Goal: Task Accomplishment & Management: Use online tool/utility

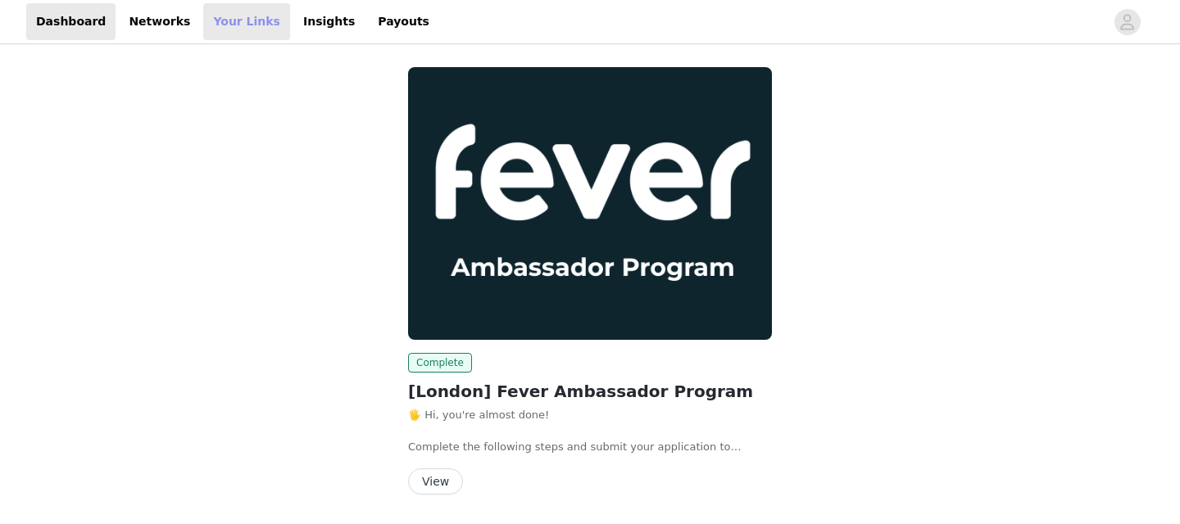
click at [217, 23] on link "Your Links" at bounding box center [246, 21] width 87 height 37
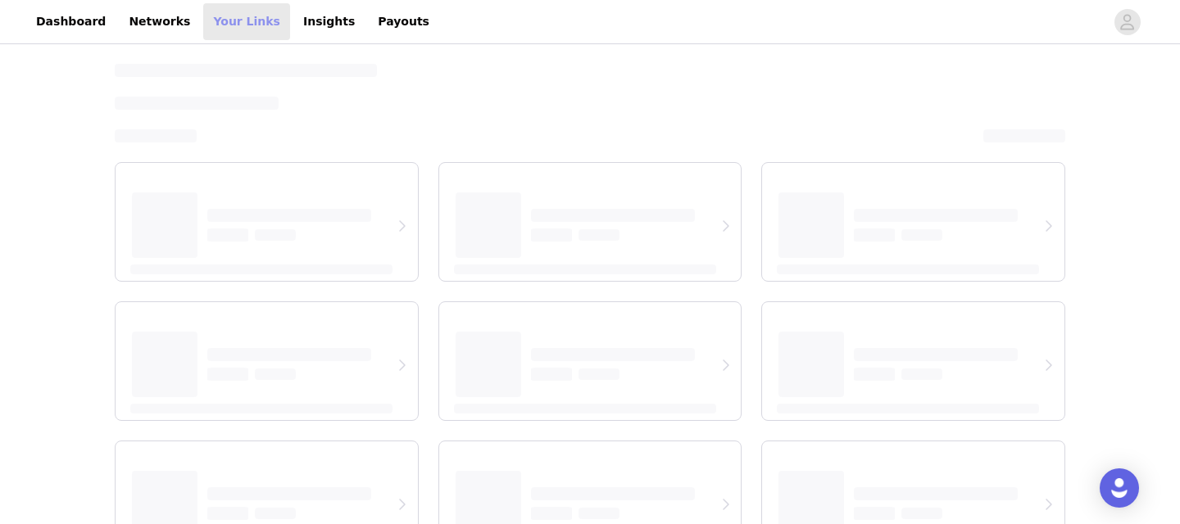
select select "12"
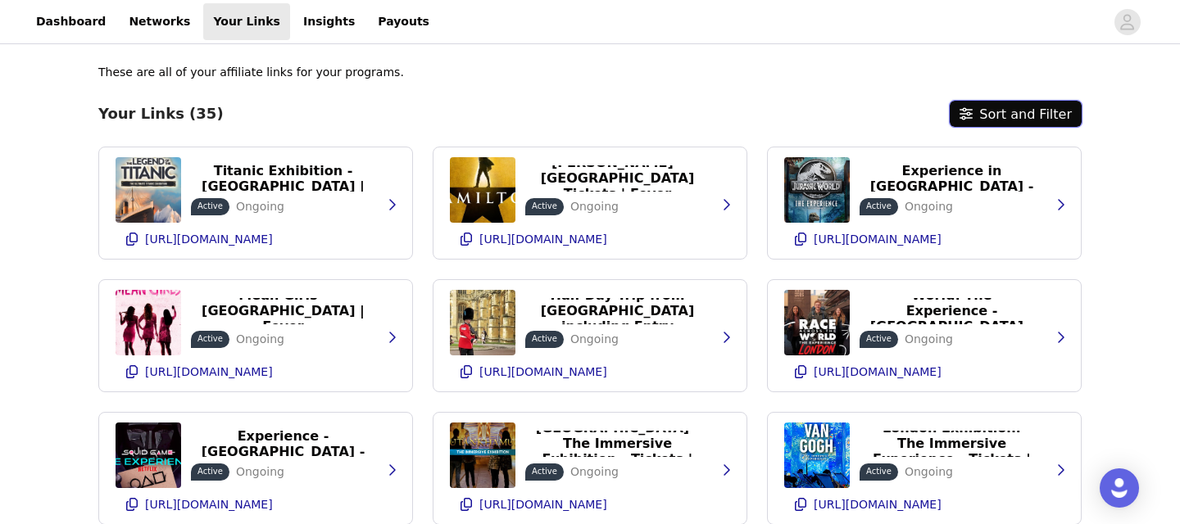
click at [971, 118] on icon "button" at bounding box center [965, 114] width 13 height 12
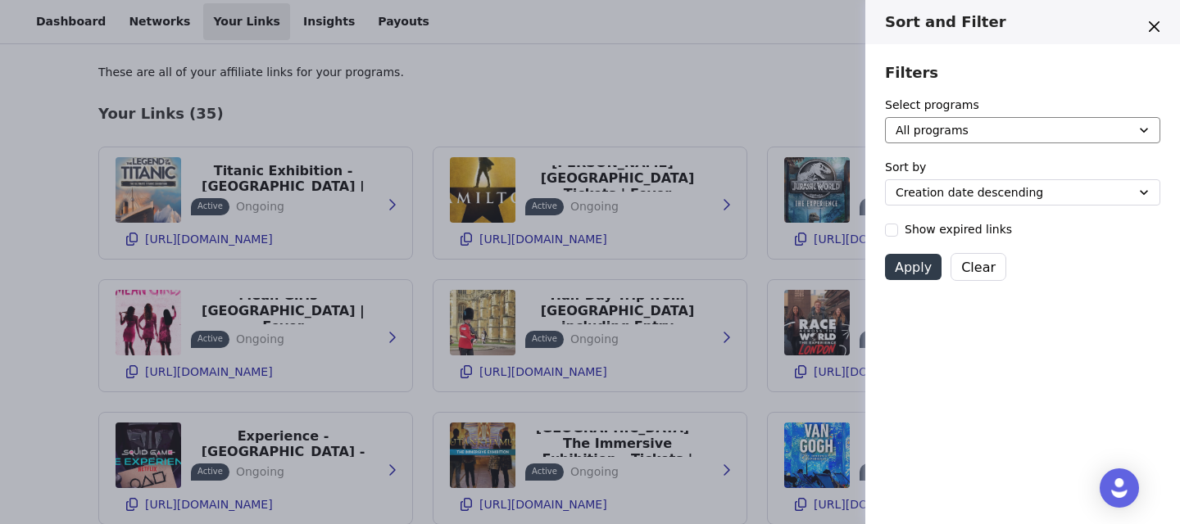
click at [942, 128] on select "All programs [London] Fever Ambassador Program" at bounding box center [1022, 130] width 275 height 26
select select "561bd0aa-87df-476d-a859-5f020f7025f1"
click at [885, 117] on select "All programs [London] Fever Ambassador Program" at bounding box center [1022, 130] width 275 height 26
click at [967, 189] on select "Creation date descending Creation date ascending End date descending End date a…" at bounding box center [1022, 192] width 275 height 26
click at [885, 179] on select "Creation date descending Creation date ascending End date descending End date a…" at bounding box center [1022, 192] width 275 height 26
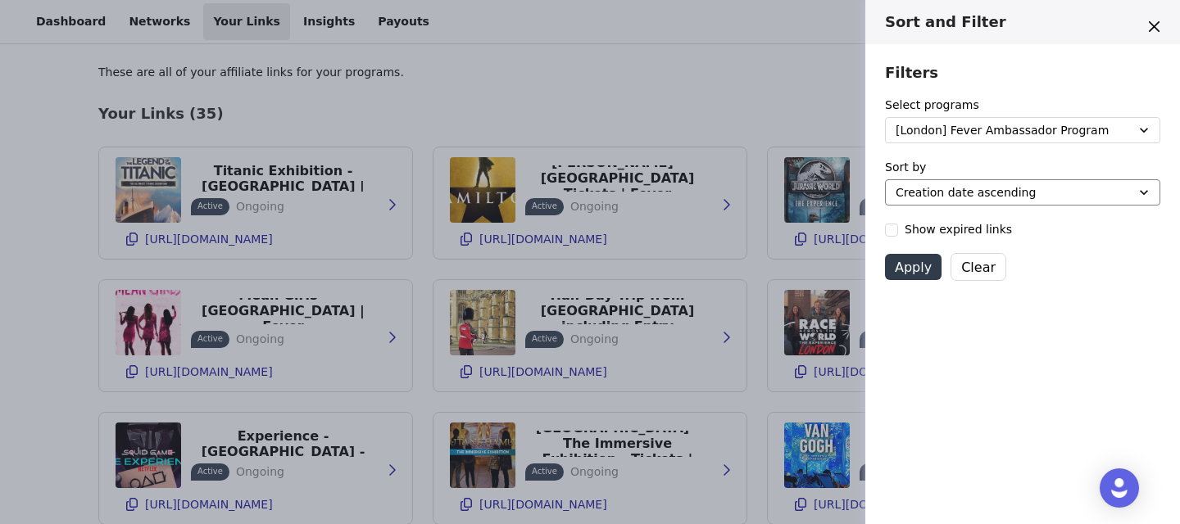
click at [978, 190] on select "Creation date descending Creation date ascending End date descending End date a…" at bounding box center [1022, 192] width 275 height 26
select select "end_date-desc"
click at [885, 179] on select "Creation date descending Creation date ascending End date descending End date a…" at bounding box center [1022, 192] width 275 height 26
click at [906, 269] on button "Apply" at bounding box center [913, 267] width 57 height 26
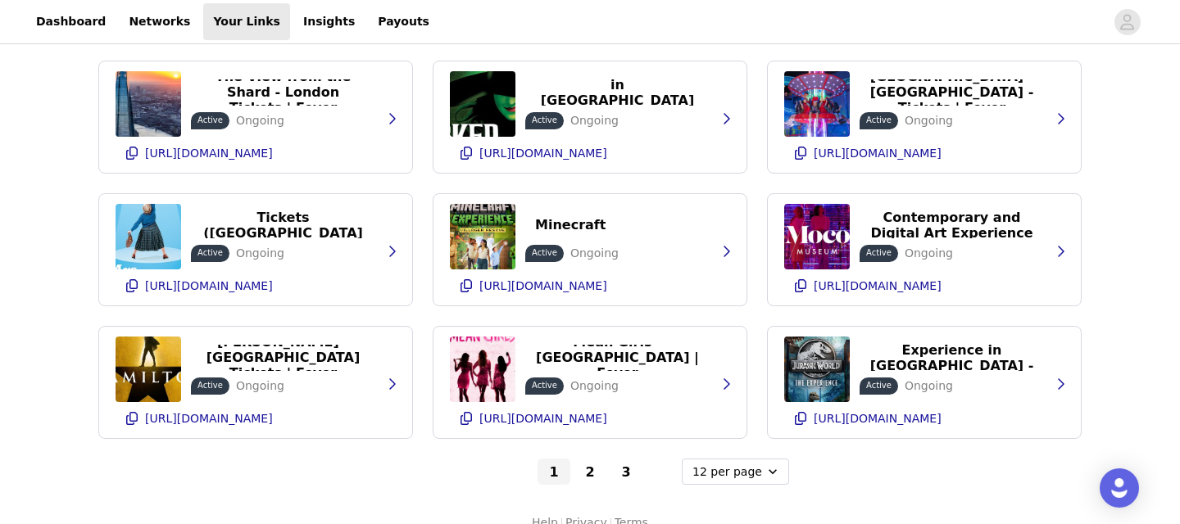
scroll to position [228, 0]
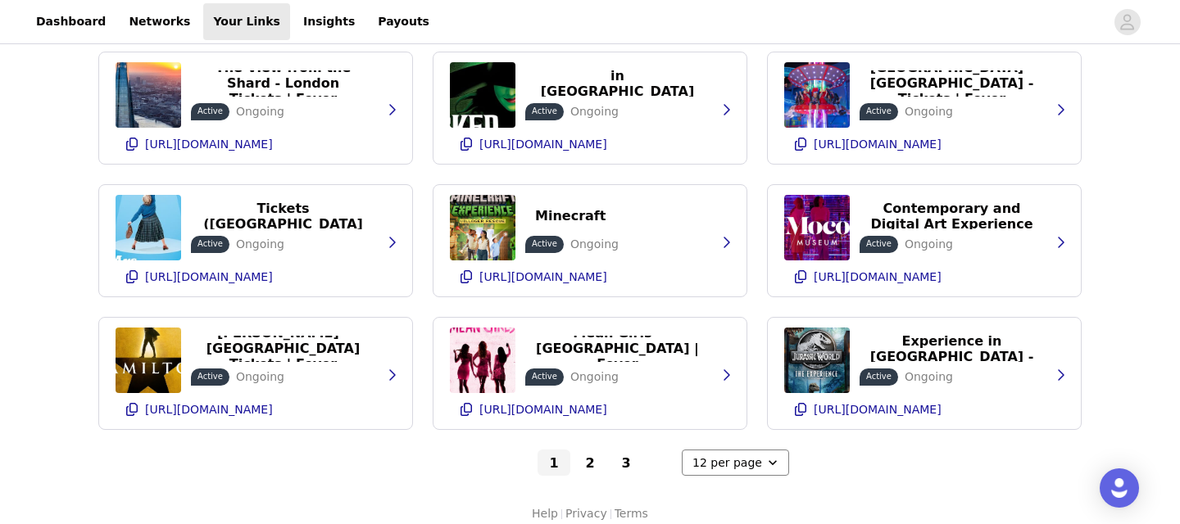
click at [696, 463] on select "6 per page 12 per page 24 per page" at bounding box center [735, 463] width 107 height 26
click select "6 per page 12 per page 24 per page" at bounding box center [735, 463] width 107 height 26
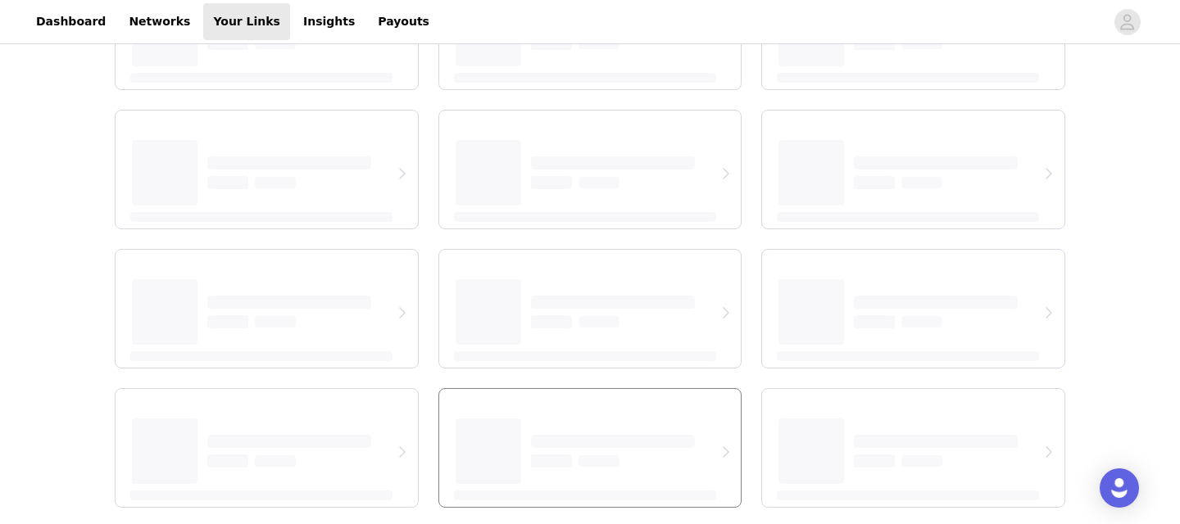
select select "24"
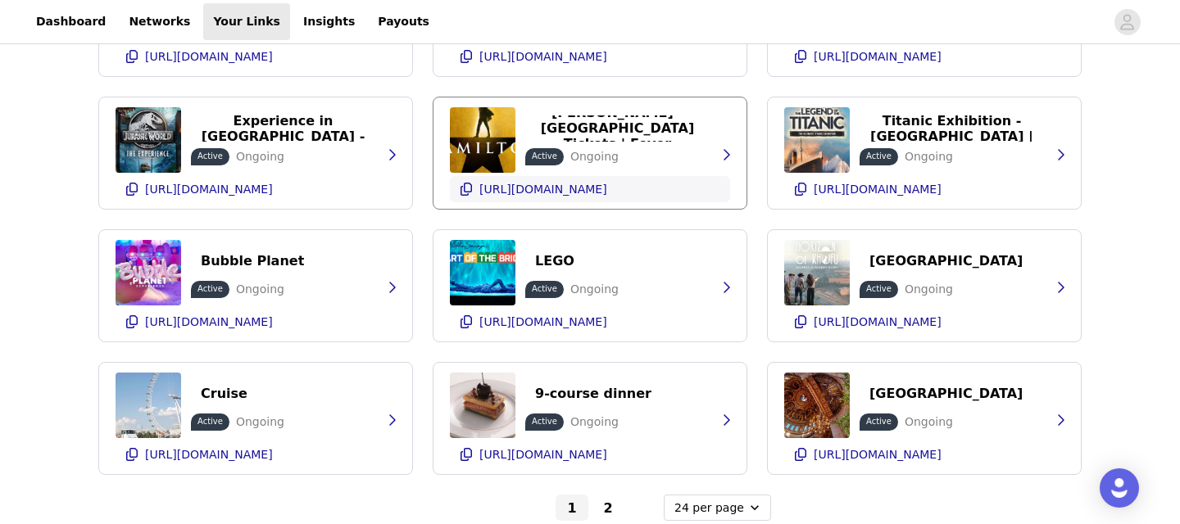
scroll to position [773, 0]
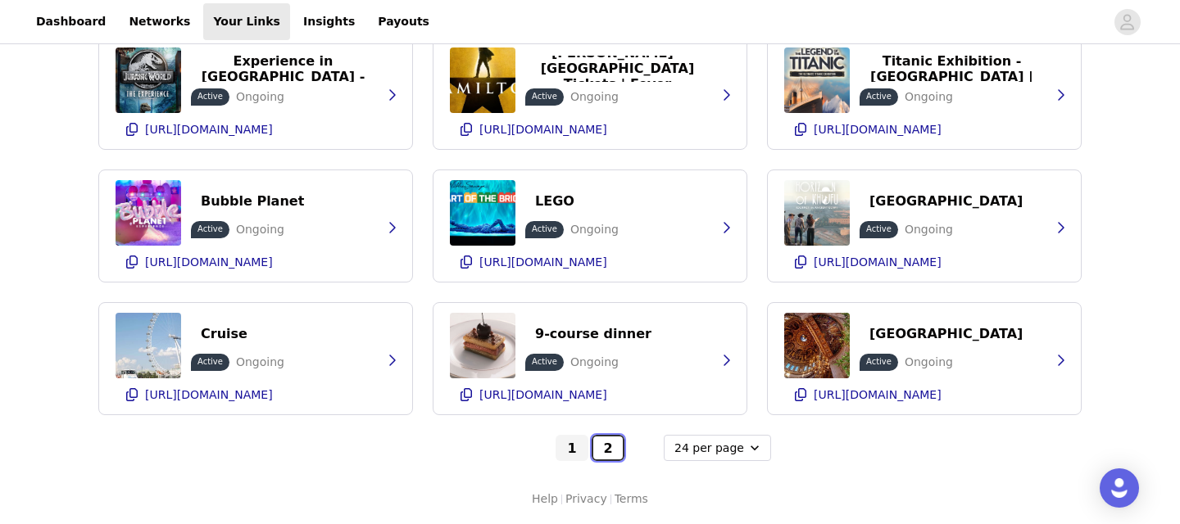
click at [599, 449] on button "2" at bounding box center [607, 448] width 33 height 26
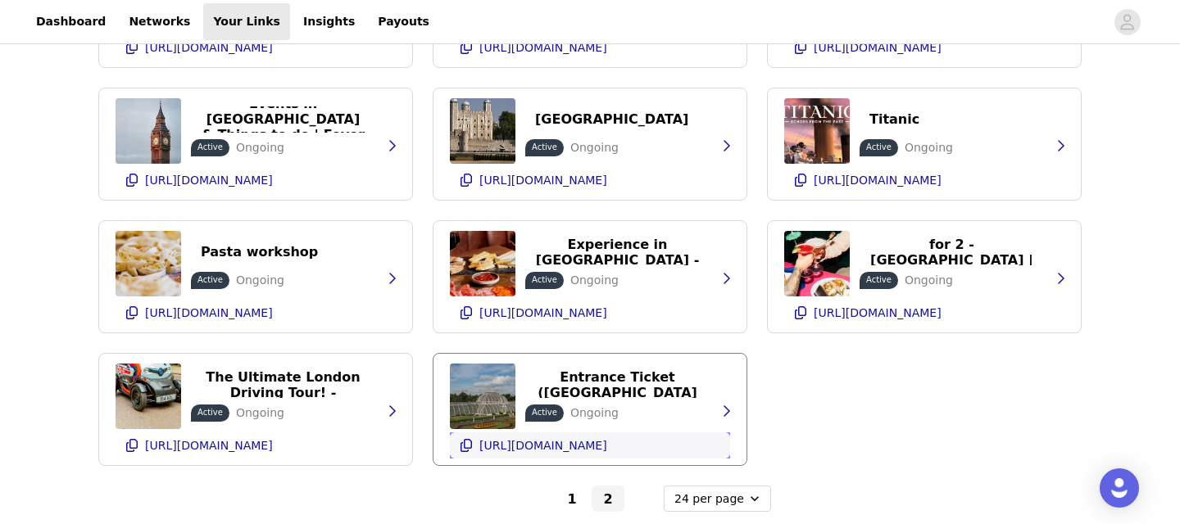
click at [460, 445] on icon "button" at bounding box center [465, 445] width 11 height 13
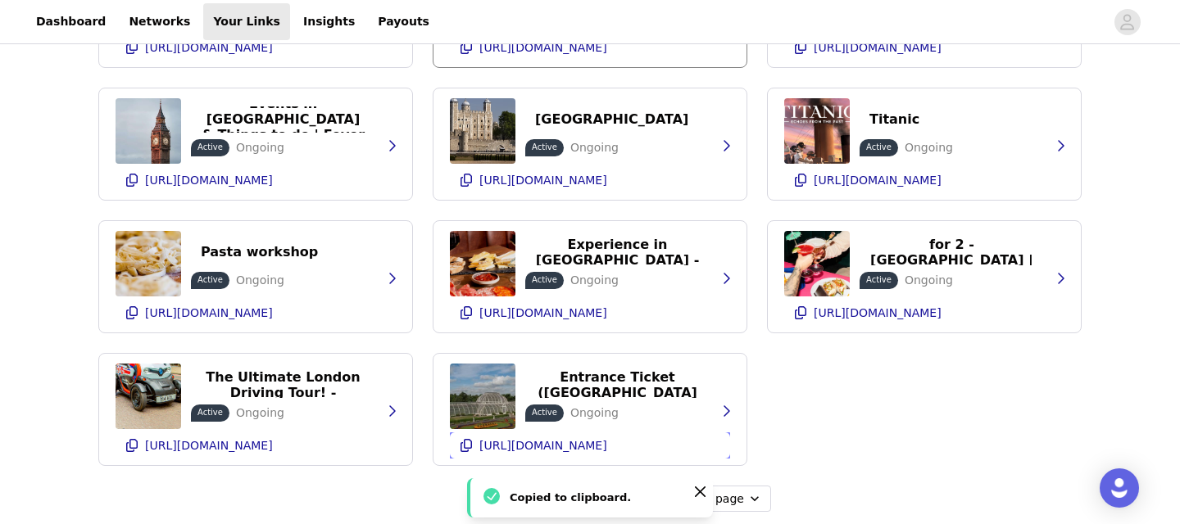
scroll to position [0, 0]
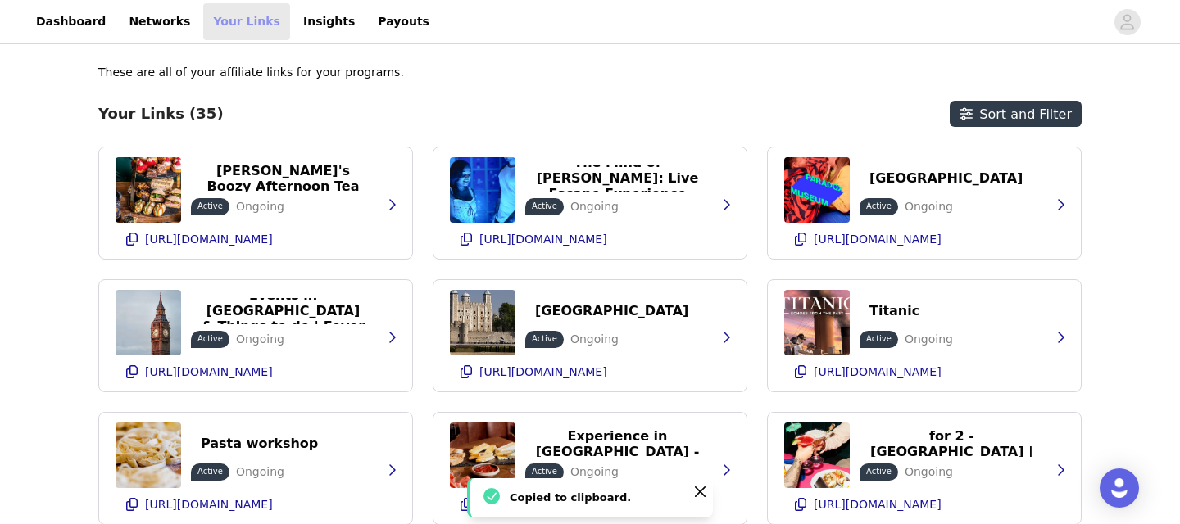
click at [215, 29] on link "Your Links" at bounding box center [246, 21] width 87 height 37
click at [165, 29] on link "Networks" at bounding box center [159, 21] width 81 height 37
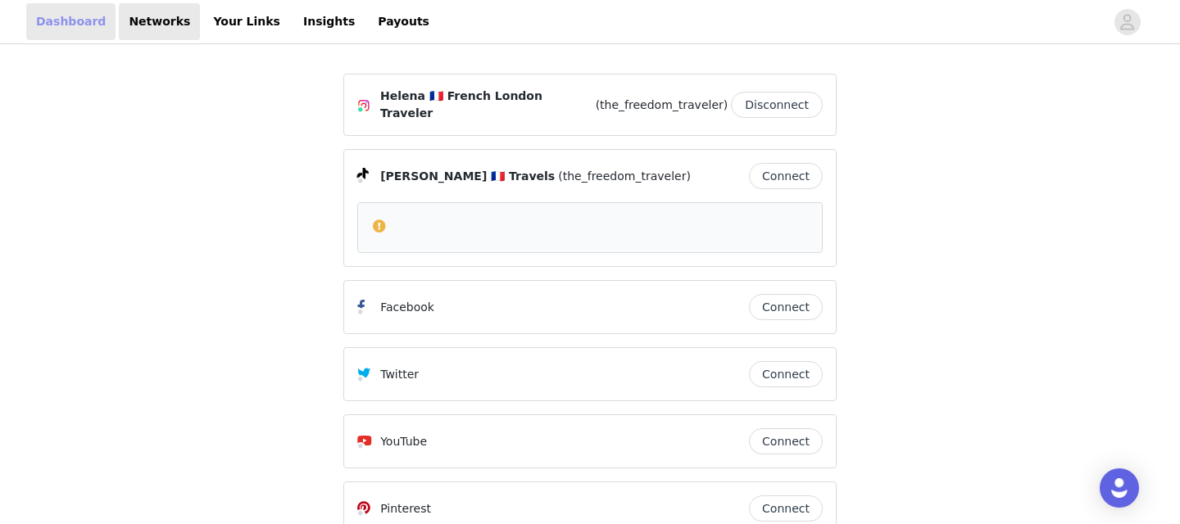
click at [37, 9] on link "Dashboard" at bounding box center [70, 21] width 89 height 37
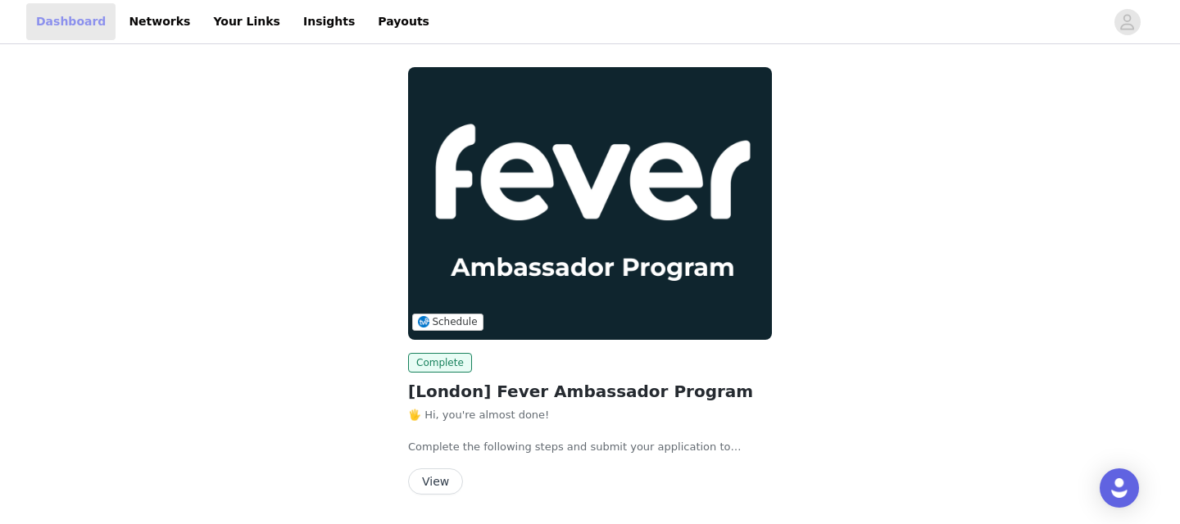
scroll to position [52, 0]
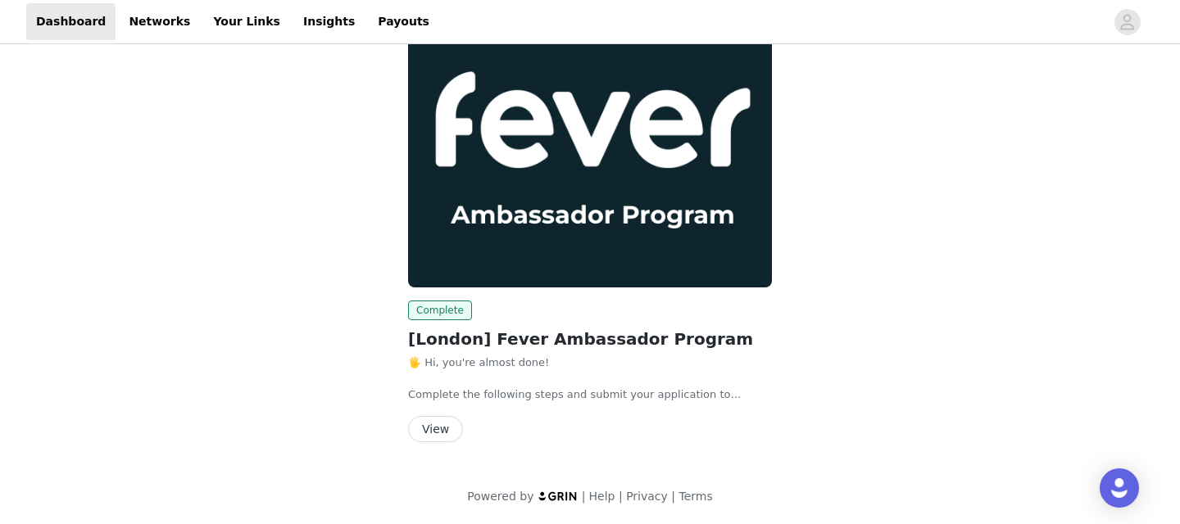
click at [443, 429] on button "View" at bounding box center [435, 429] width 55 height 26
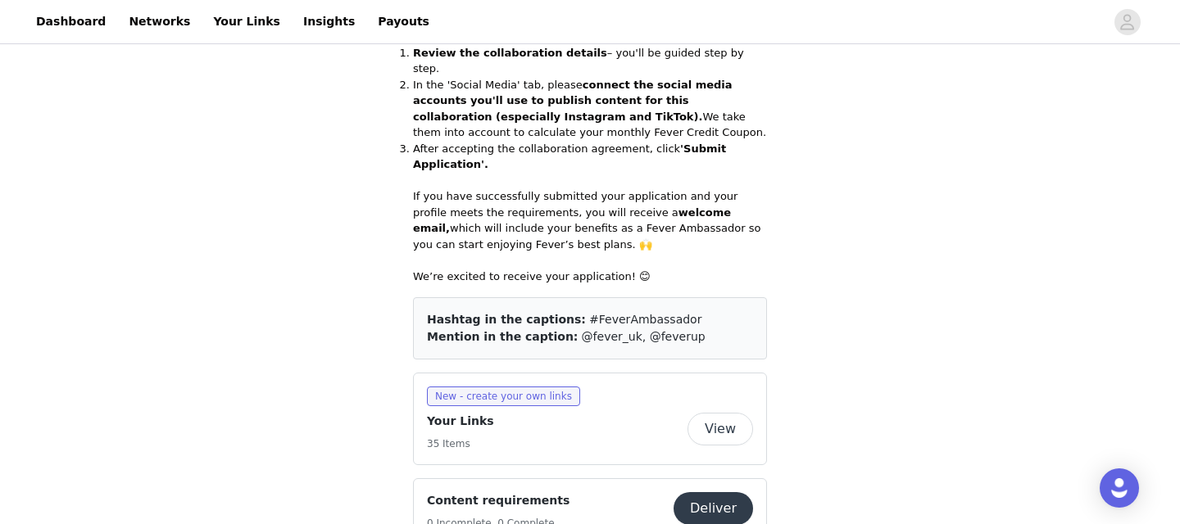
scroll to position [744, 0]
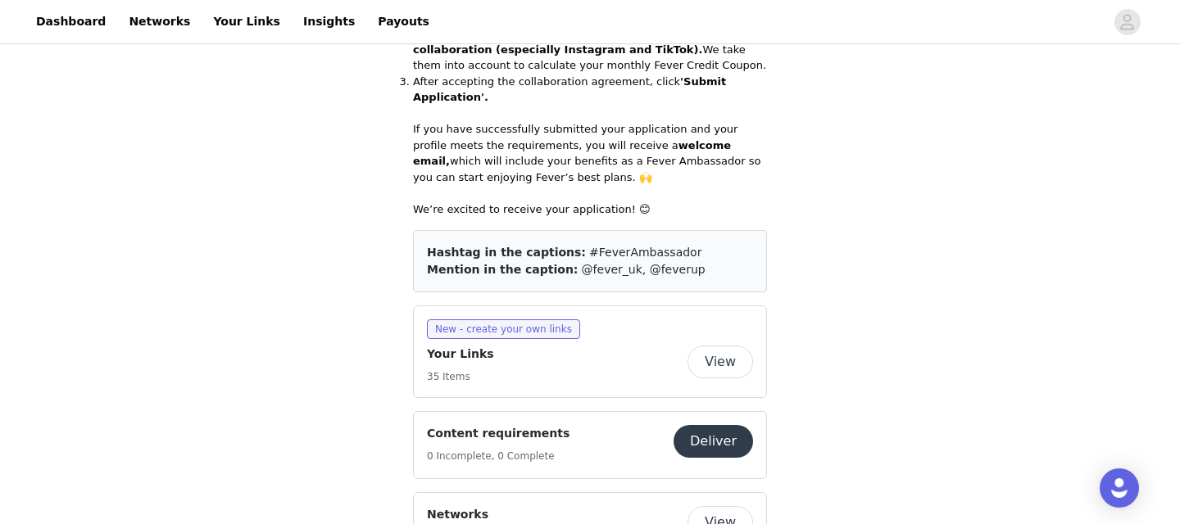
click at [720, 346] on button "View" at bounding box center [720, 362] width 66 height 33
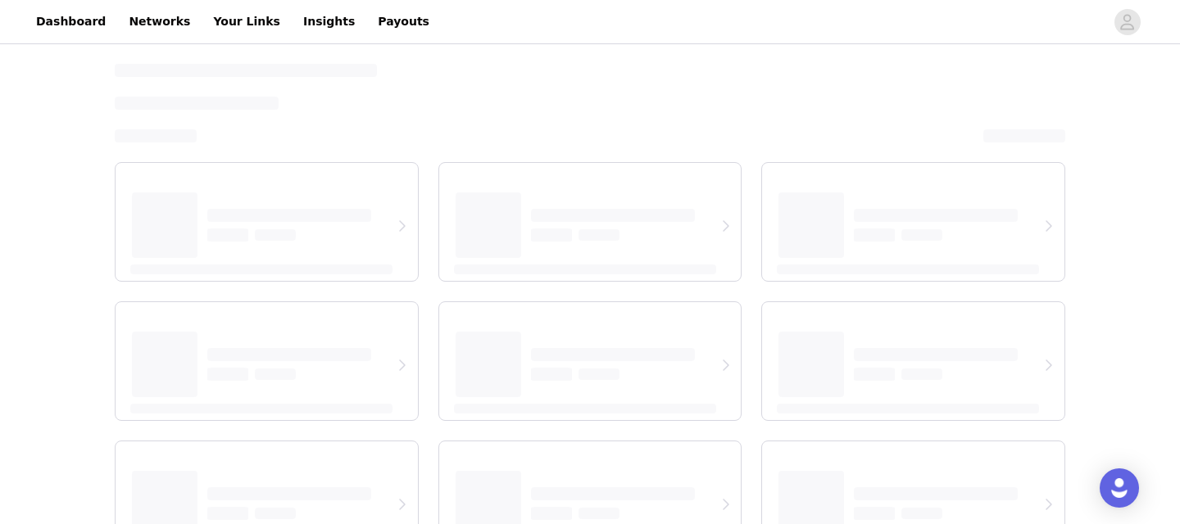
select select "12"
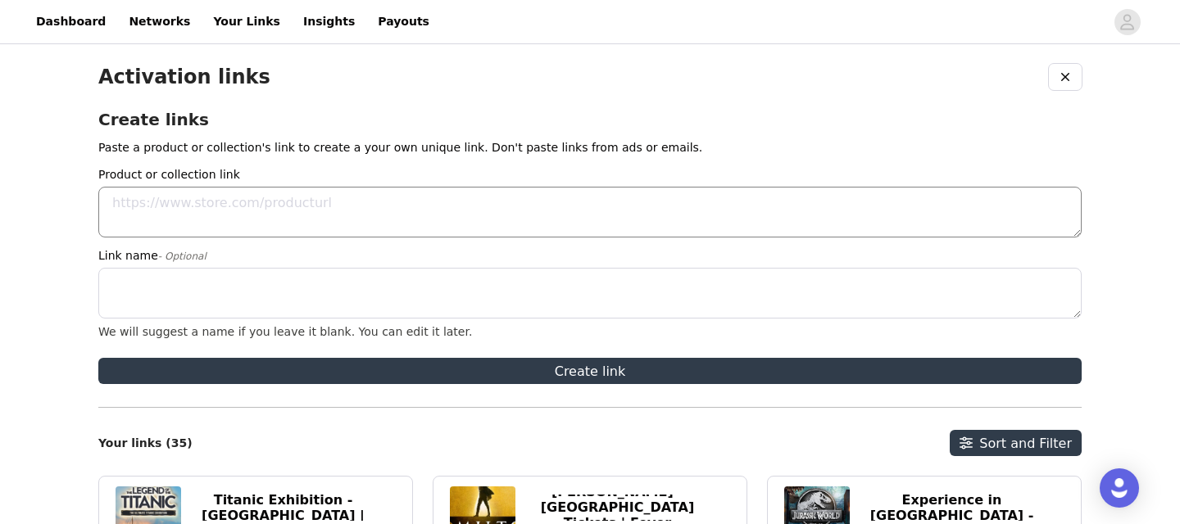
click at [223, 202] on textarea "Product or collection link" at bounding box center [589, 212] width 983 height 51
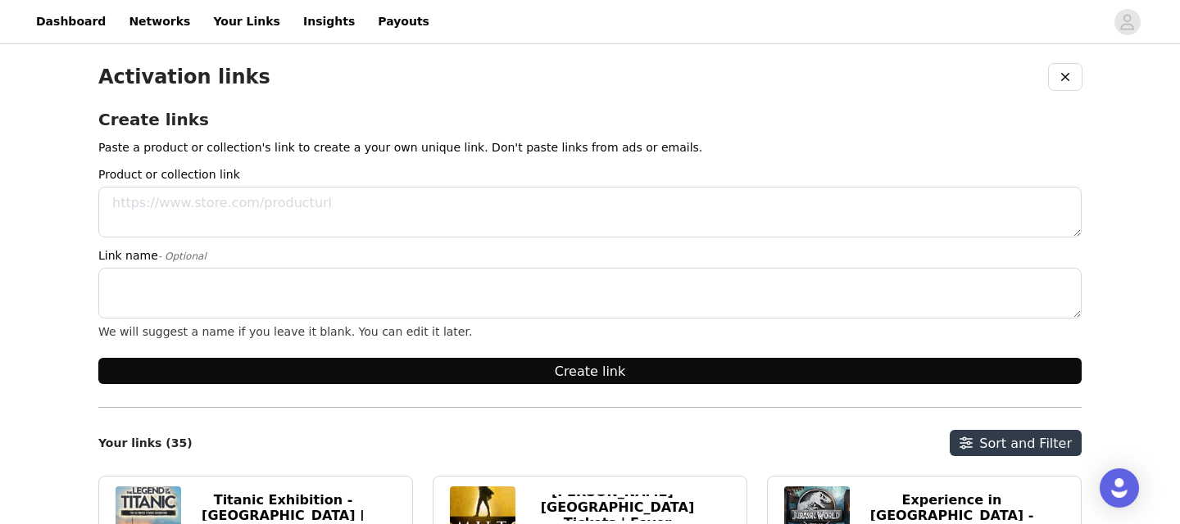
paste textarea "[URL][DOMAIN_NAME]"
type textarea "[URL][DOMAIN_NAME]"
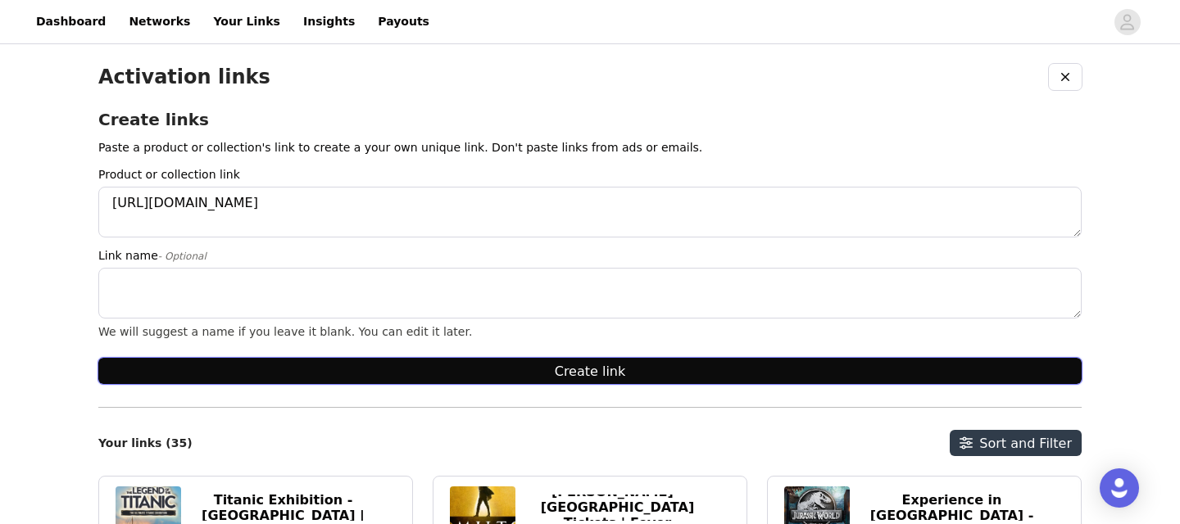
click at [234, 368] on button "Create link" at bounding box center [589, 371] width 983 height 26
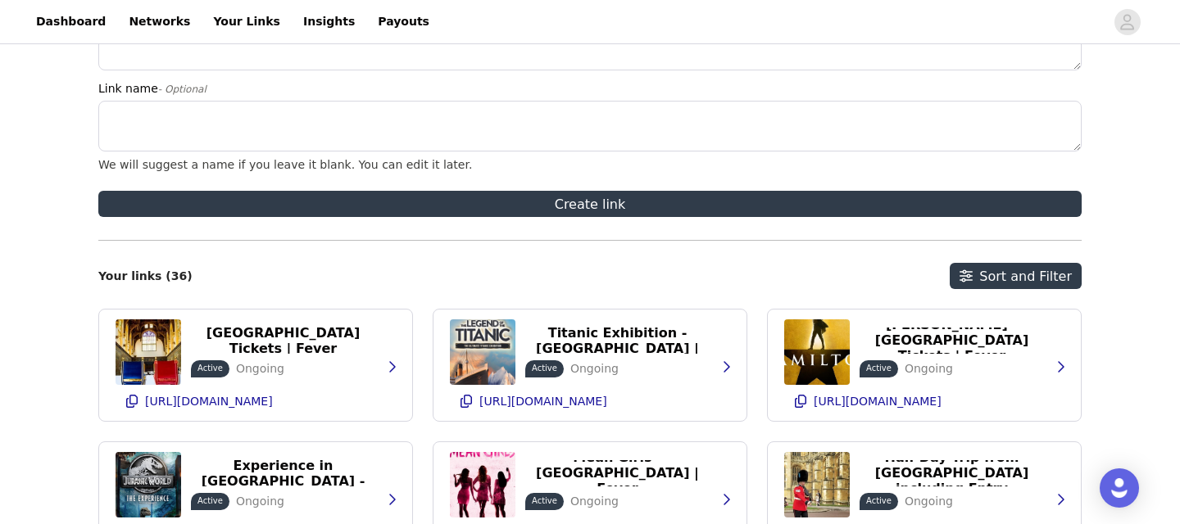
scroll to position [213, 0]
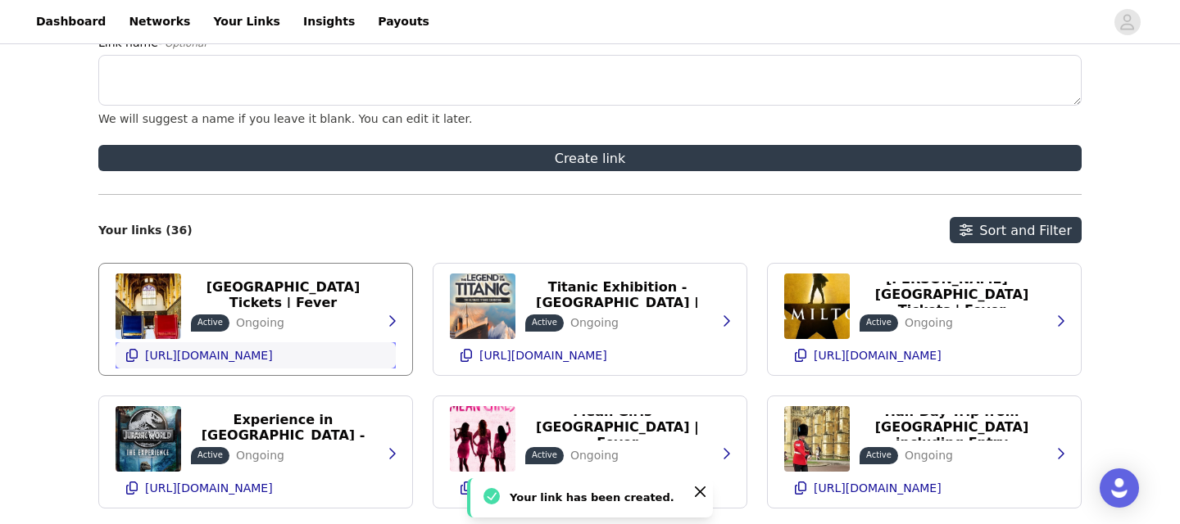
click at [128, 355] on icon "button" at bounding box center [131, 355] width 13 height 13
